Goal: Task Accomplishment & Management: Use online tool/utility

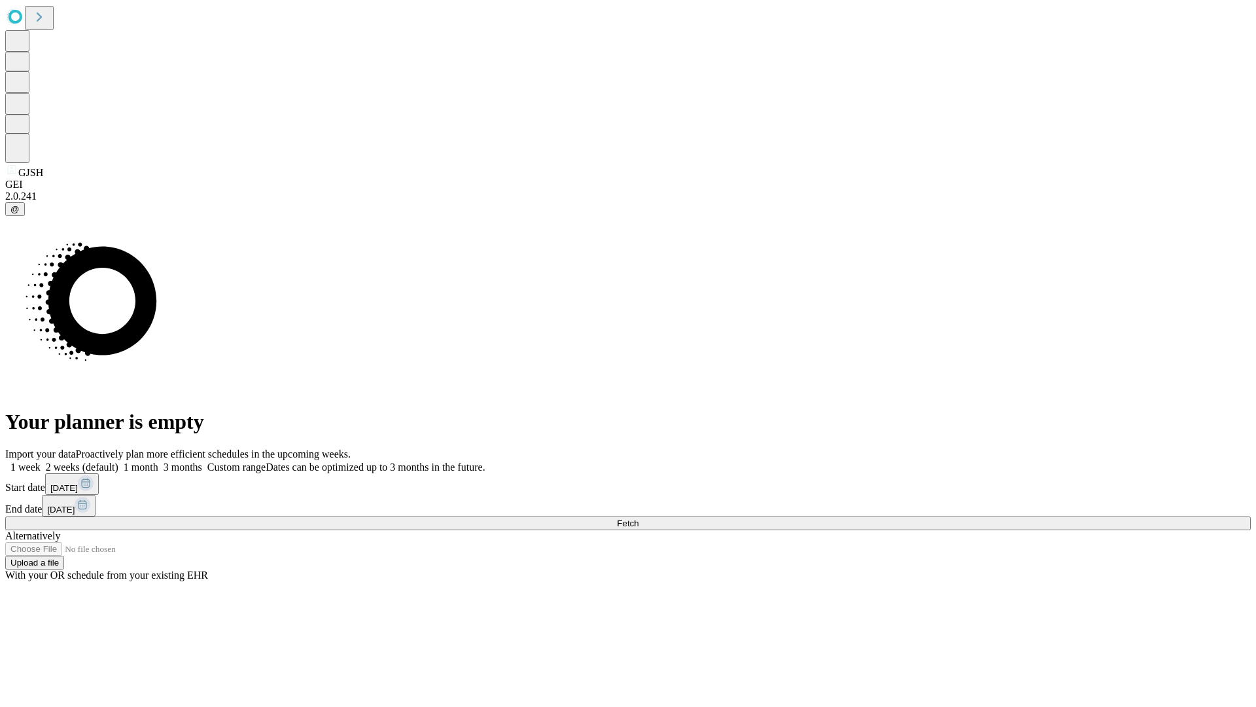
click at [639, 518] on span "Fetch" at bounding box center [628, 523] width 22 height 10
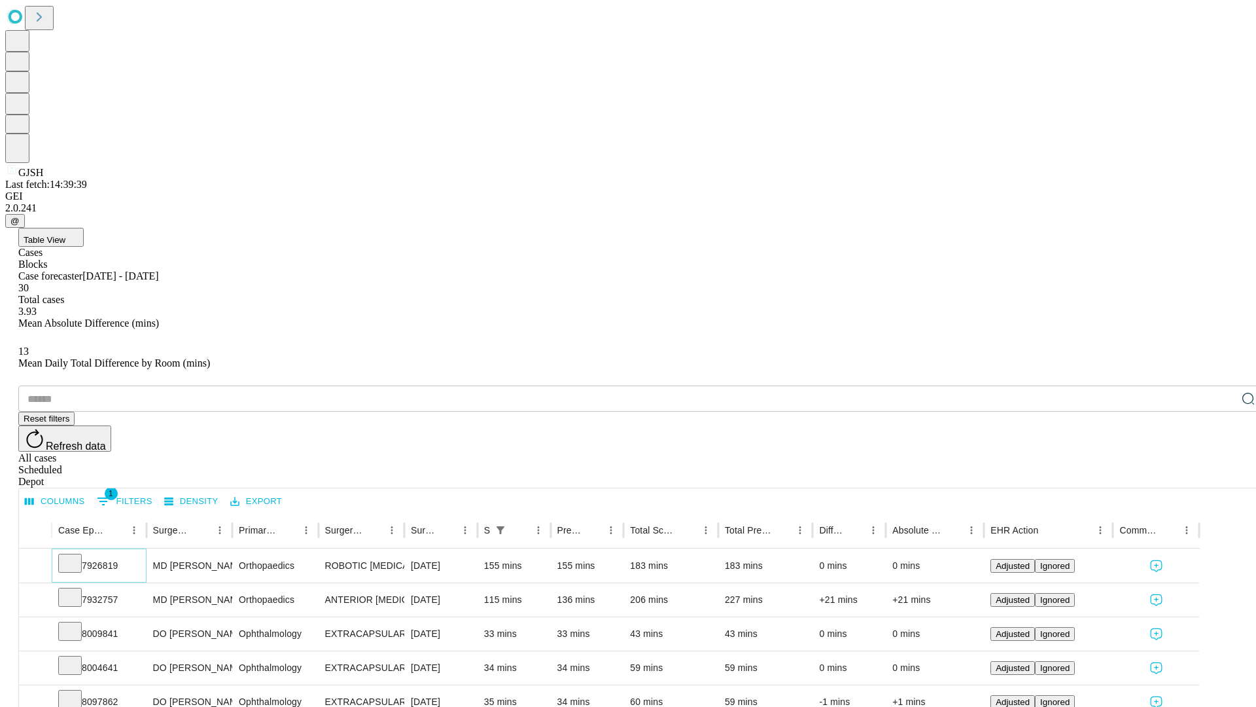
click at [77, 556] on icon at bounding box center [69, 562] width 13 height 13
